Goal: Information Seeking & Learning: Check status

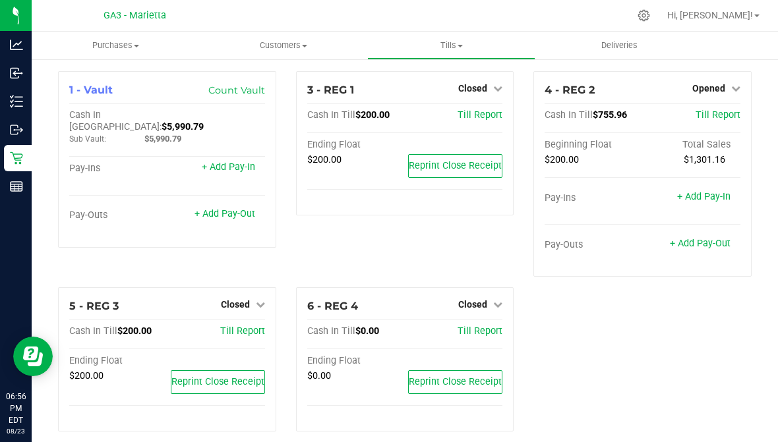
click at [30, 195] on div "Reports" at bounding box center [18, 186] width 28 height 26
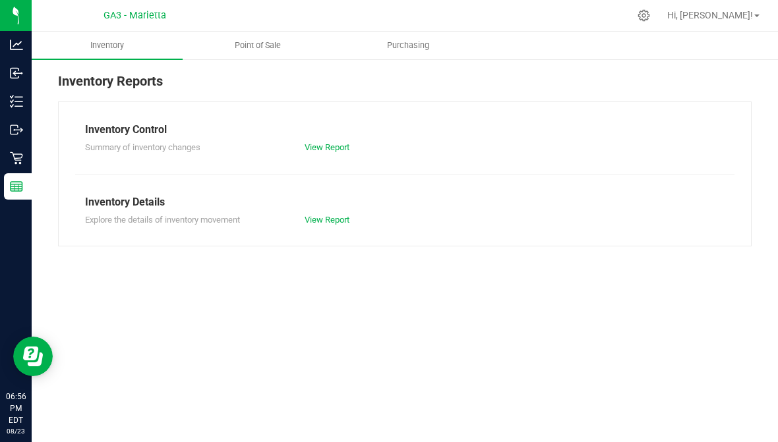
click at [262, 45] on span "Point of Sale" at bounding box center [258, 46] width 82 height 12
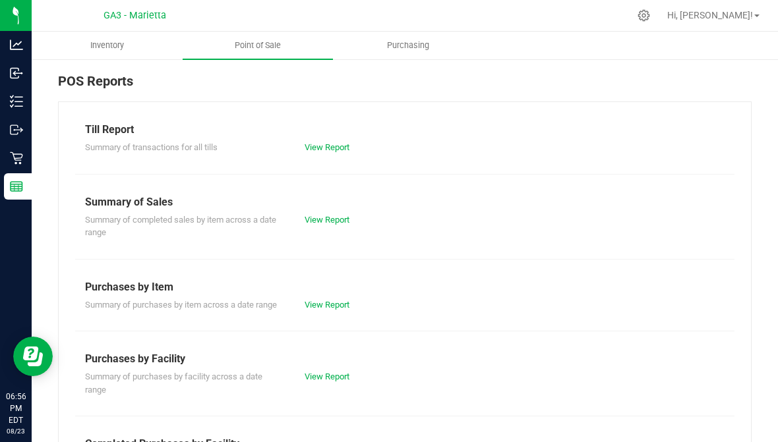
click at [328, 133] on div "Till Report" at bounding box center [404, 130] width 639 height 16
click at [342, 160] on div "Till Report Summary of transactions for all tills View Report Summary of Sales …" at bounding box center [405, 429] width 694 height 655
click at [343, 152] on link "View Report" at bounding box center [327, 147] width 45 height 10
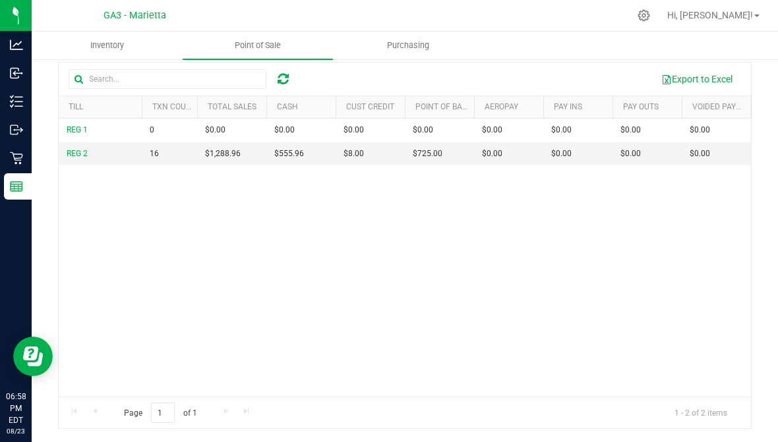
scroll to position [179, 0]
